Goal: Task Accomplishment & Management: Complete application form

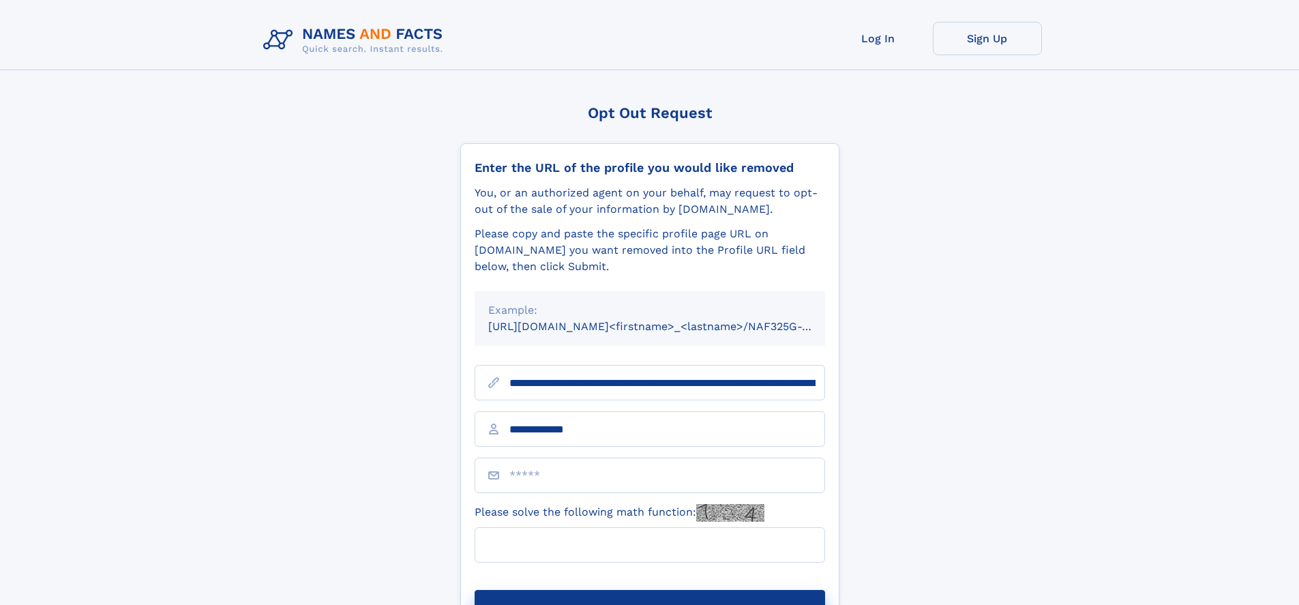
type input "**********"
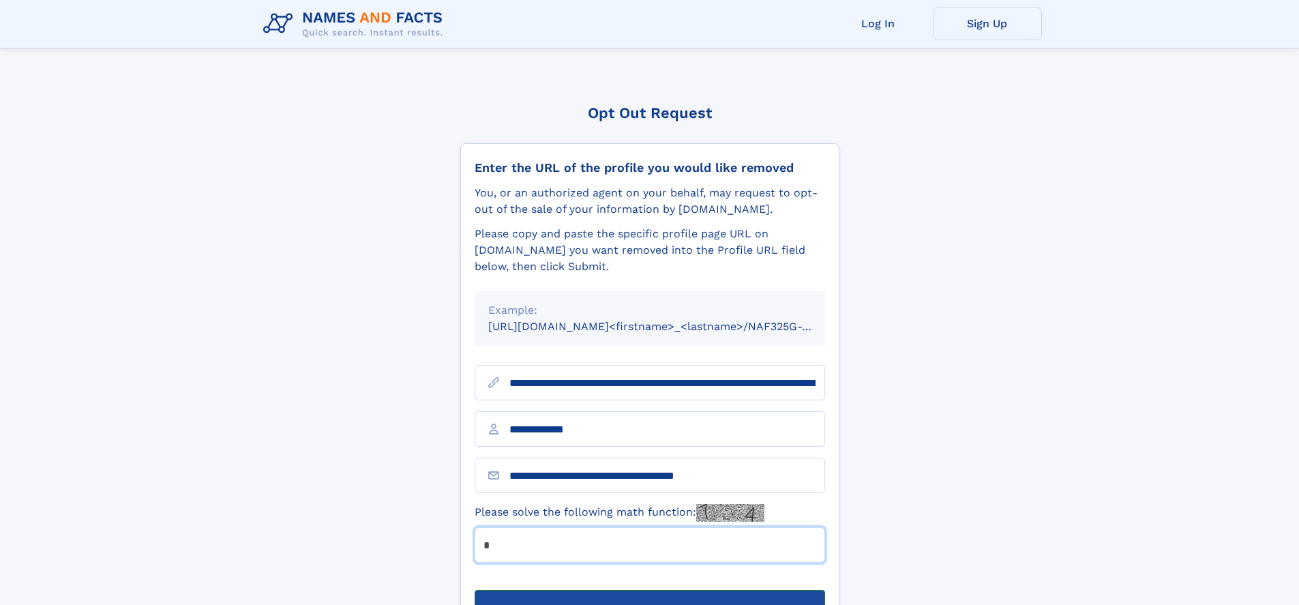
type input "*"
click at [649, 590] on button "Submit Opt Out Request" at bounding box center [650, 612] width 351 height 44
